Goal: Transaction & Acquisition: Purchase product/service

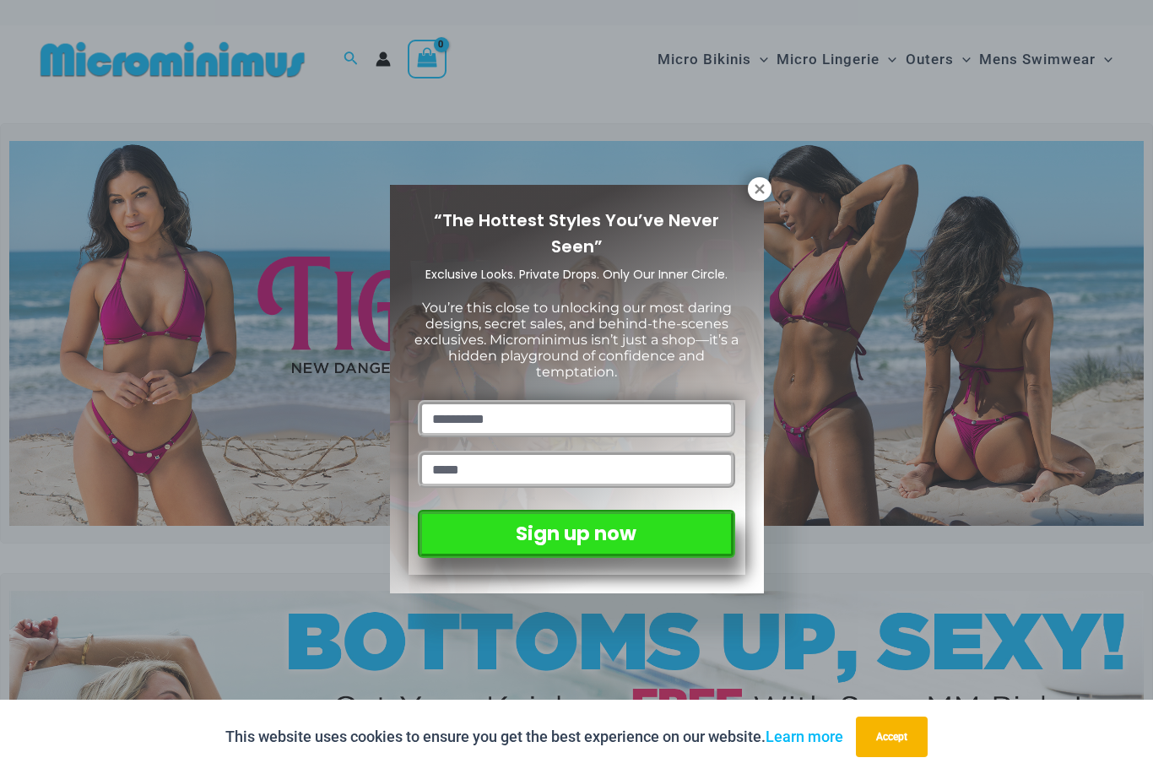
click at [747, 195] on div "“The Hottest Styles You’ve Never Seen” Exclusive Looks. Private Drops. Only Our…" at bounding box center [577, 389] width 374 height 409
click at [753, 202] on div "“The Hottest Styles You’ve Never Seen” Exclusive Looks. Private Drops. Only Our…" at bounding box center [577, 389] width 374 height 409
click at [749, 197] on div "“The Hottest Styles You’ve Never Seen” Exclusive Looks. Private Drops. Only Our…" at bounding box center [577, 389] width 374 height 409
click at [748, 197] on div "“The Hottest Styles You’ve Never Seen” Exclusive Looks. Private Drops. Only Our…" at bounding box center [577, 389] width 374 height 409
click at [761, 189] on icon at bounding box center [759, 188] width 15 height 15
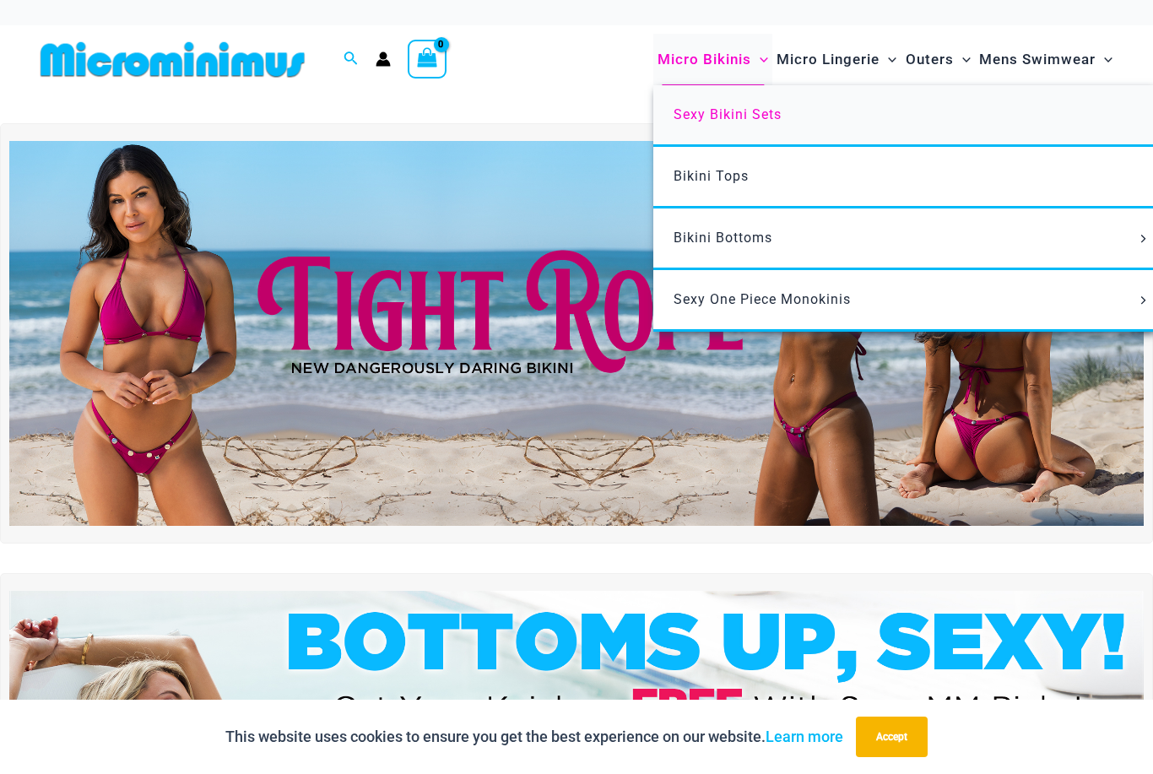
click at [757, 108] on span "Sexy Bikini Sets" at bounding box center [728, 114] width 108 height 16
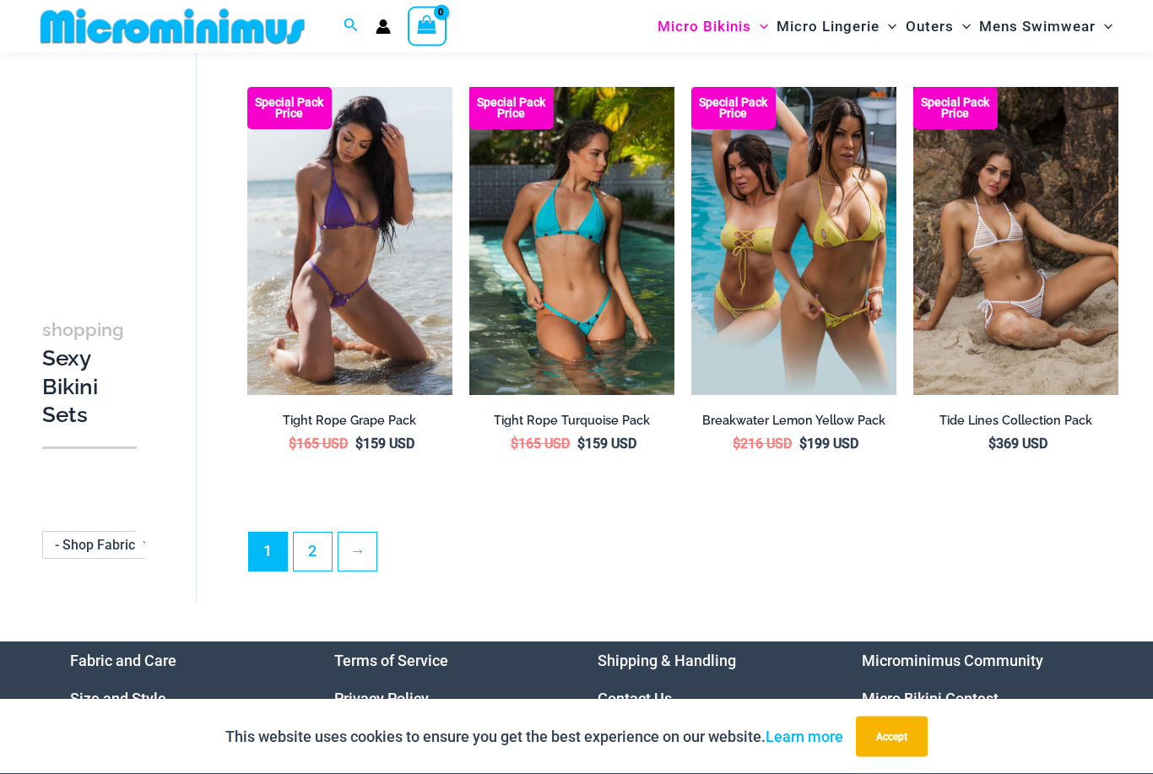
scroll to position [3153, 0]
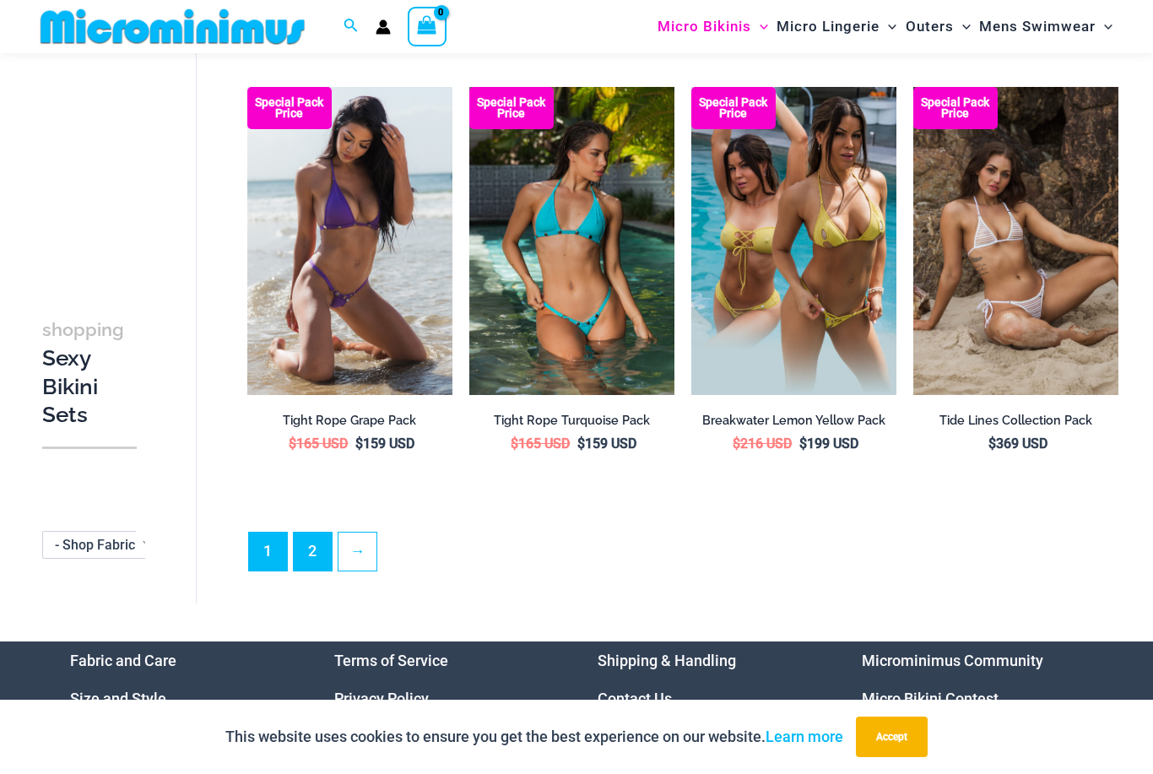
click at [319, 539] on link "2" at bounding box center [313, 552] width 38 height 38
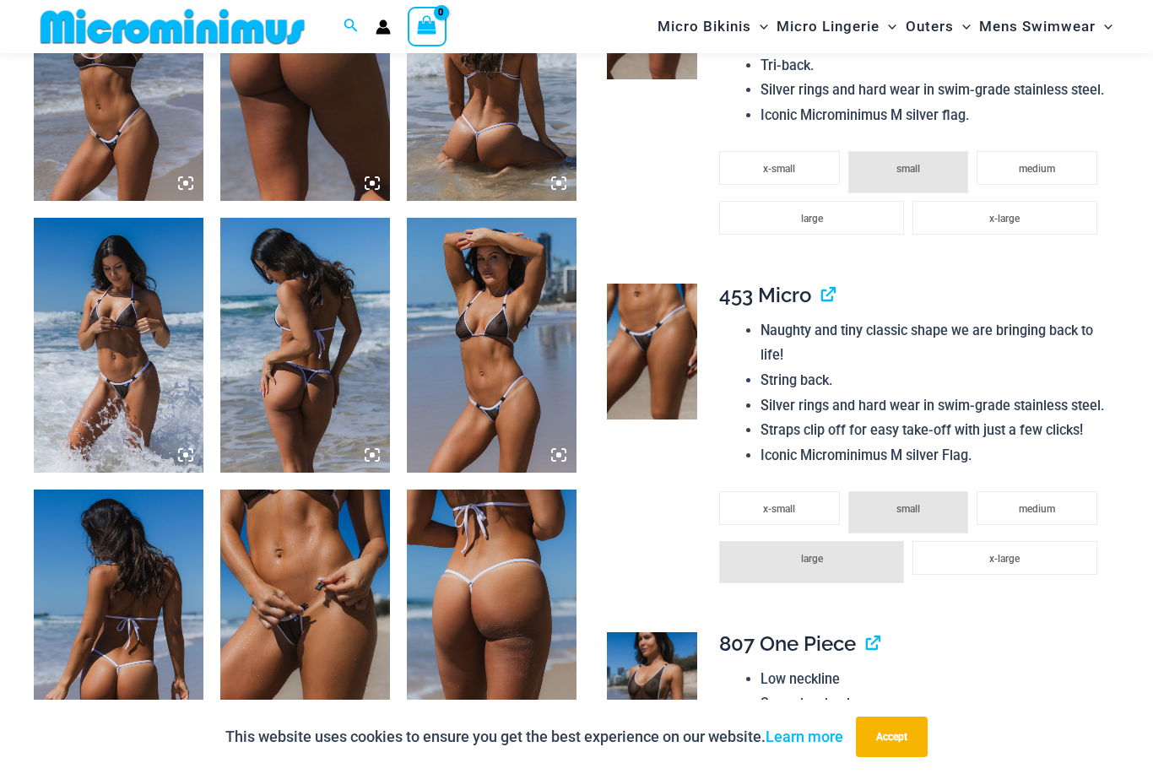
scroll to position [1603, 0]
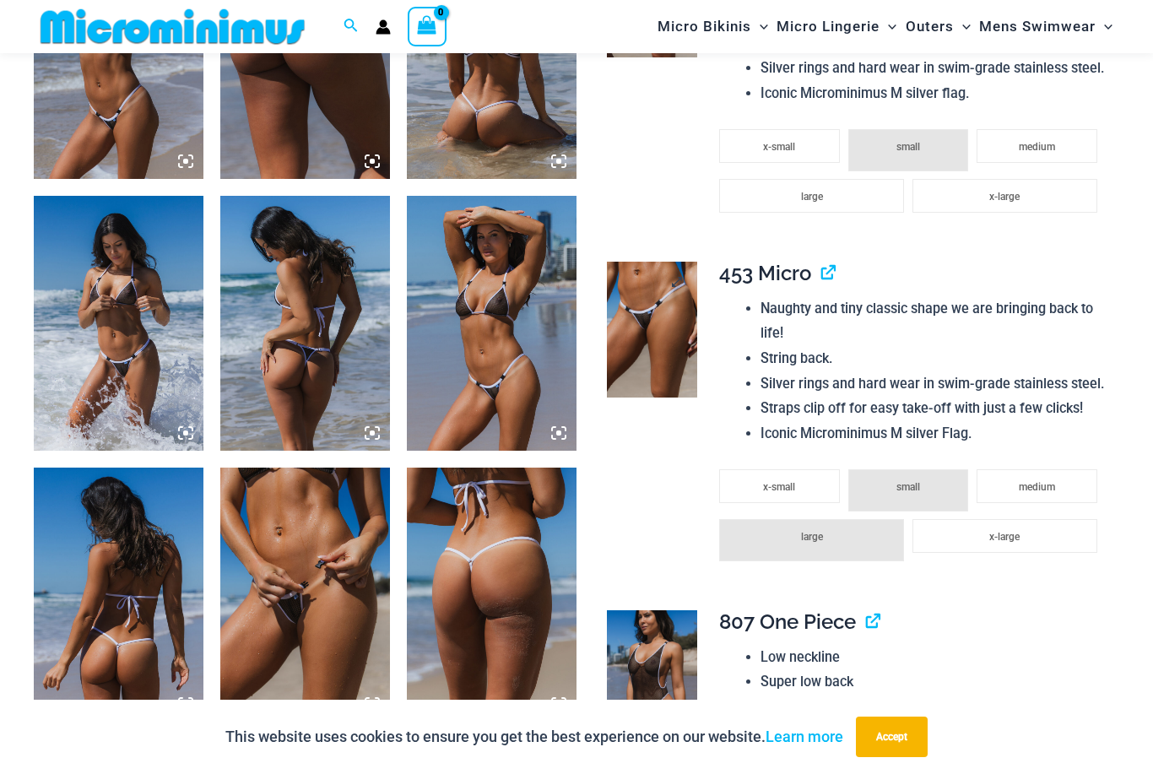
click at [673, 321] on img at bounding box center [652, 330] width 90 height 136
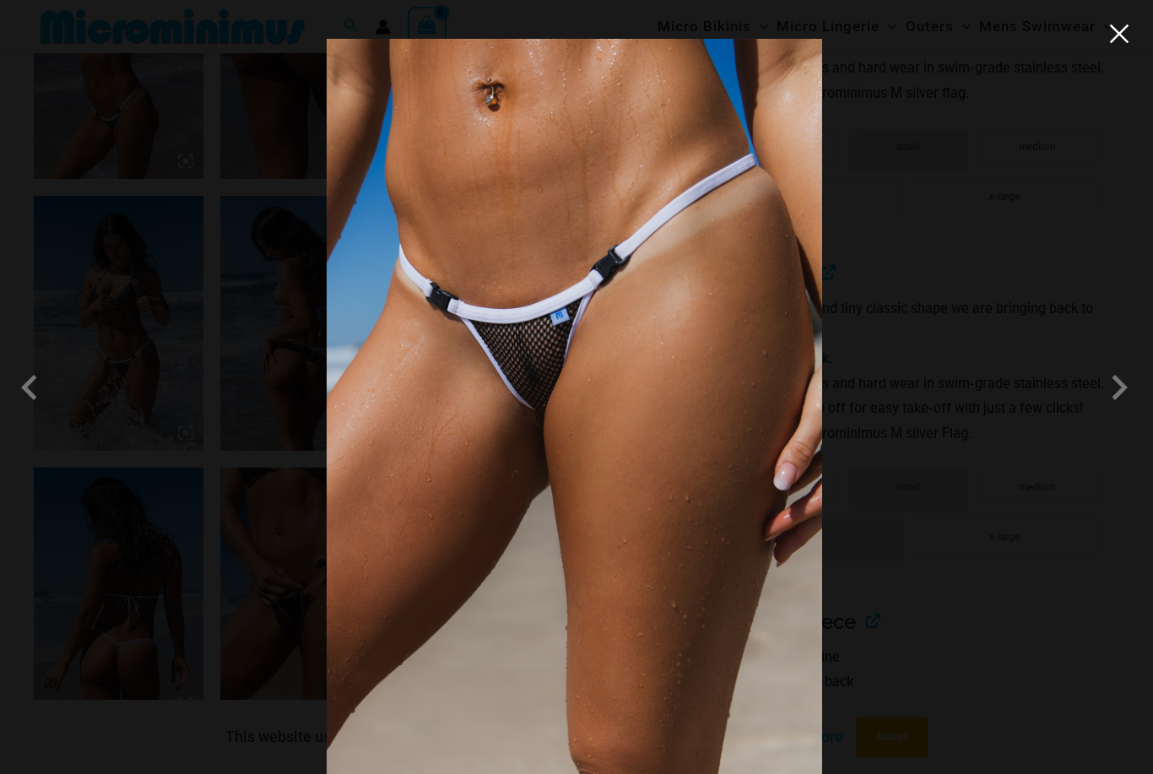
click at [1115, 44] on button "Close" at bounding box center [1119, 33] width 25 height 25
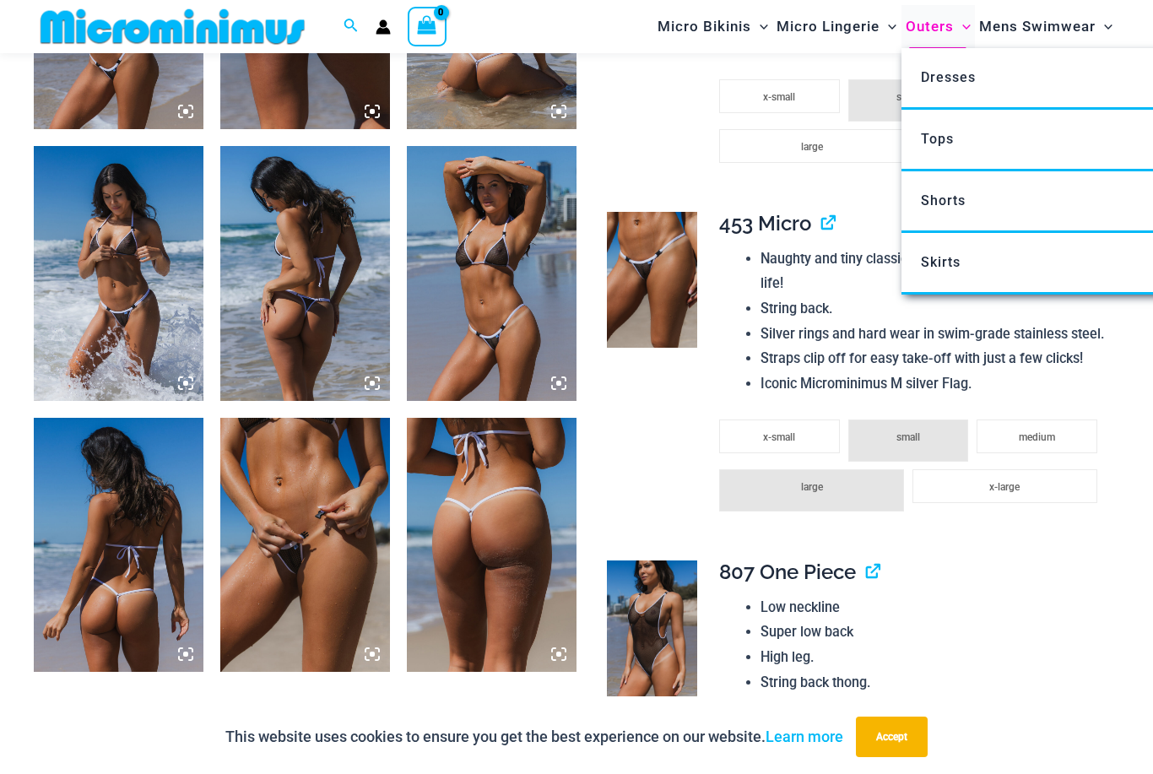
scroll to position [1657, 0]
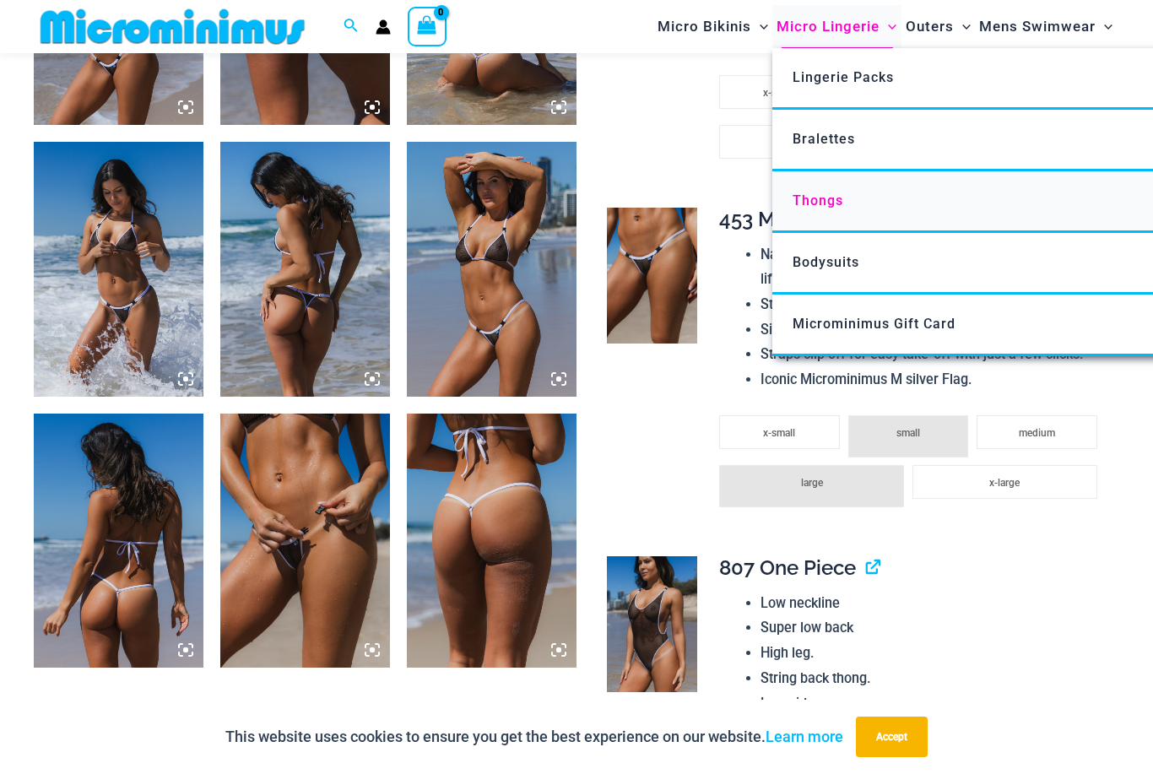
click at [845, 186] on link "Thongs" at bounding box center [1023, 202] width 502 height 62
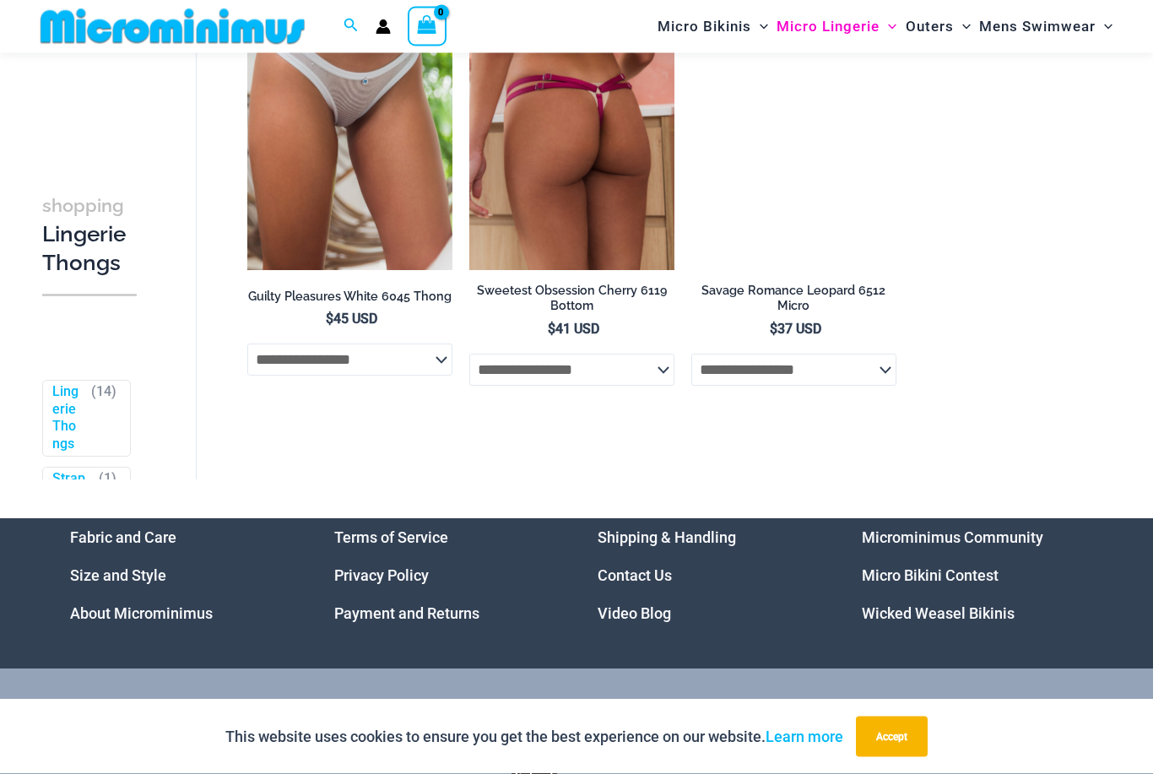
scroll to position [1663, 0]
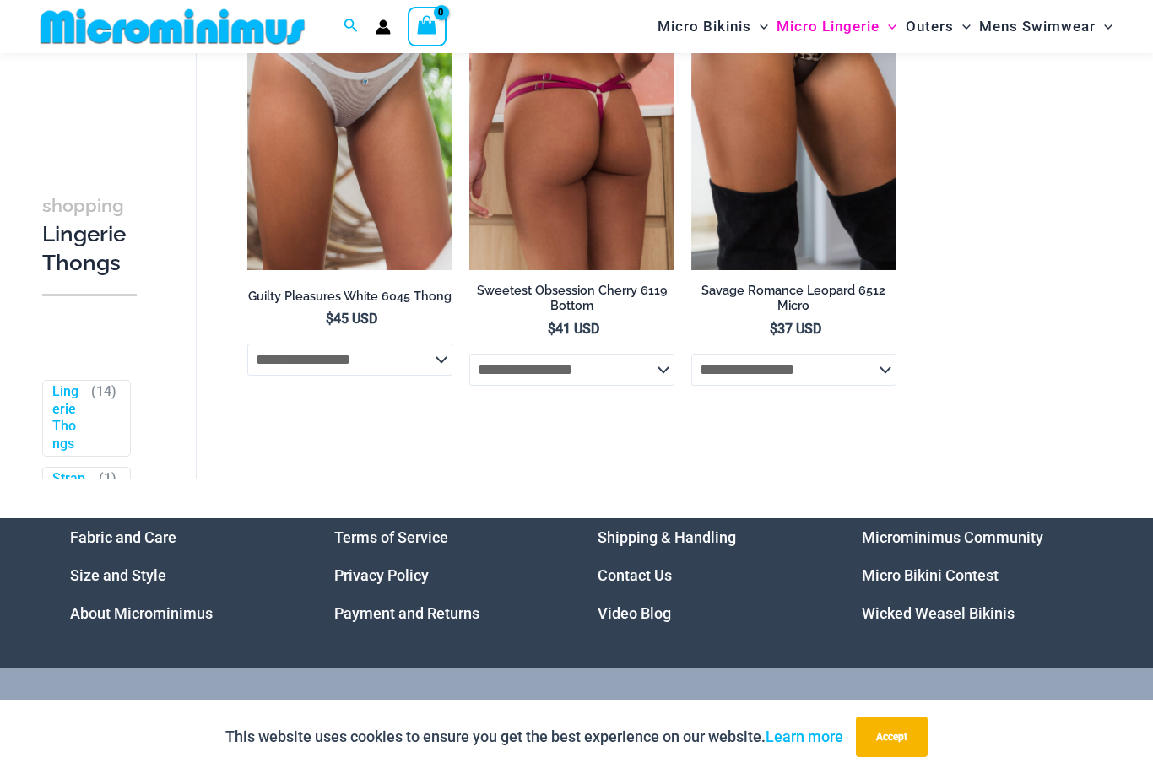
click at [626, 181] on img at bounding box center [571, 117] width 205 height 308
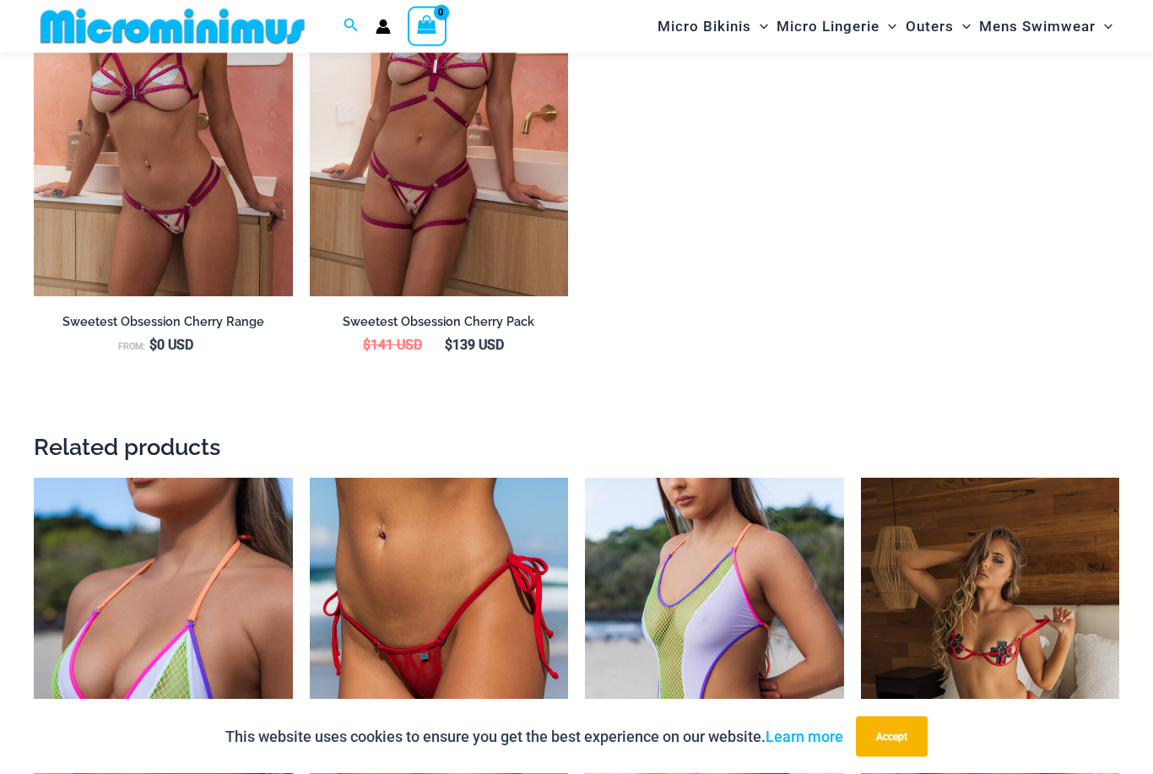
scroll to position [1655, 0]
